Goal: Find specific page/section: Find specific page/section

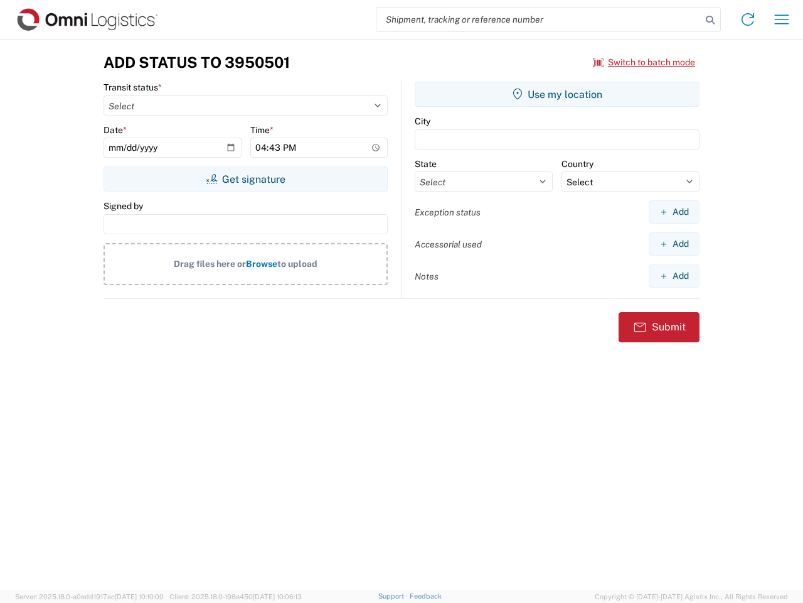
click at [539, 19] on input "search" at bounding box center [539, 20] width 325 height 24
click at [710, 20] on icon at bounding box center [711, 20] width 18 height 18
click at [748, 19] on icon at bounding box center [748, 19] width 20 height 20
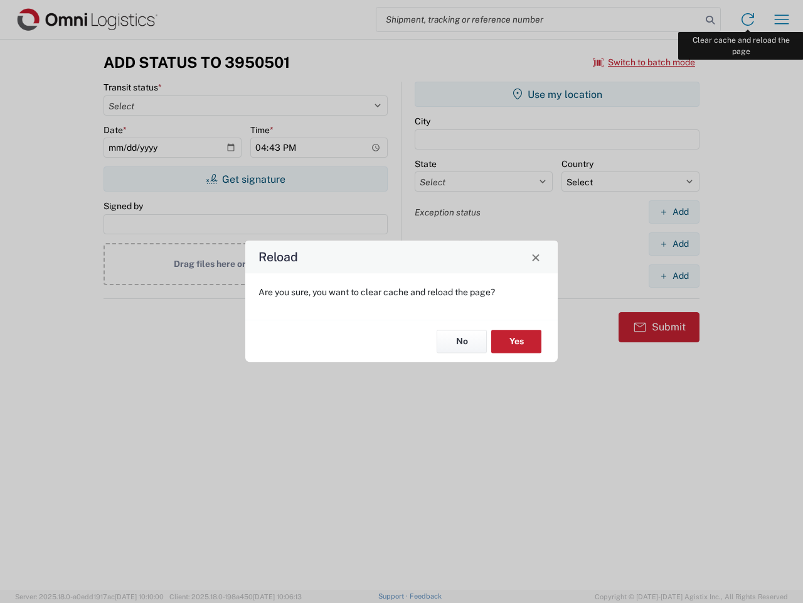
click at [782, 19] on div "Reload Are you sure, you want to clear cache and reload the page? No Yes" at bounding box center [401, 301] width 803 height 603
click at [645, 62] on div "Reload Are you sure, you want to clear cache and reload the page? No Yes" at bounding box center [401, 301] width 803 height 603
click at [245, 179] on div "Reload Are you sure, you want to clear cache and reload the page? No Yes" at bounding box center [401, 301] width 803 height 603
click at [557, 94] on div "Reload Are you sure, you want to clear cache and reload the page? No Yes" at bounding box center [401, 301] width 803 height 603
click at [674, 212] on div "Reload Are you sure, you want to clear cache and reload the page? No Yes" at bounding box center [401, 301] width 803 height 603
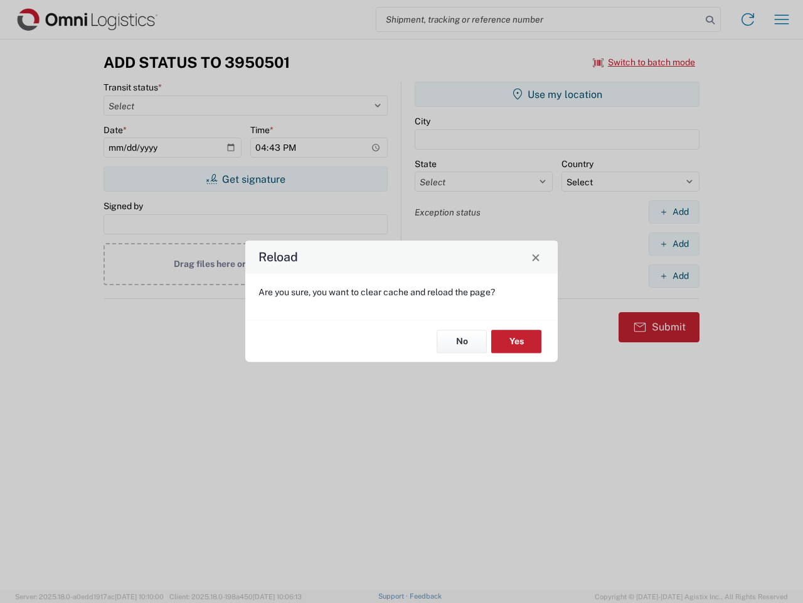
click at [674, 244] on div "Reload Are you sure, you want to clear cache and reload the page? No Yes" at bounding box center [401, 301] width 803 height 603
click at [674, 276] on div "Reload Are you sure, you want to clear cache and reload the page? No Yes" at bounding box center [401, 301] width 803 height 603
